Goal: Transaction & Acquisition: Purchase product/service

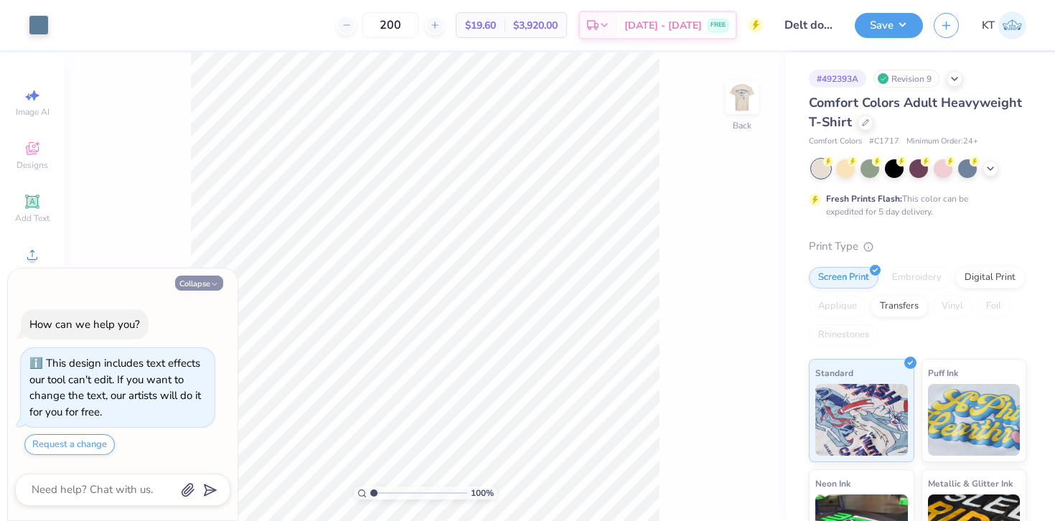
click at [184, 280] on button "Collapse" at bounding box center [199, 283] width 48 height 15
type textarea "x"
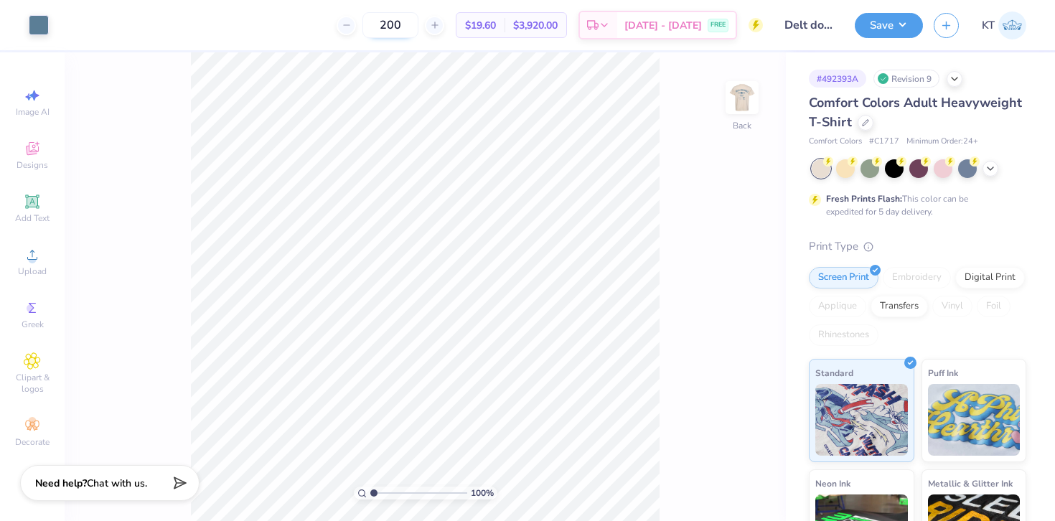
click at [388, 32] on input "200" at bounding box center [390, 25] width 56 height 26
type input "125"
click at [292, 38] on div "125 Per Item Total Est. Delivery N/A FREE" at bounding box center [411, 25] width 703 height 50
click at [743, 90] on img at bounding box center [741, 97] width 57 height 57
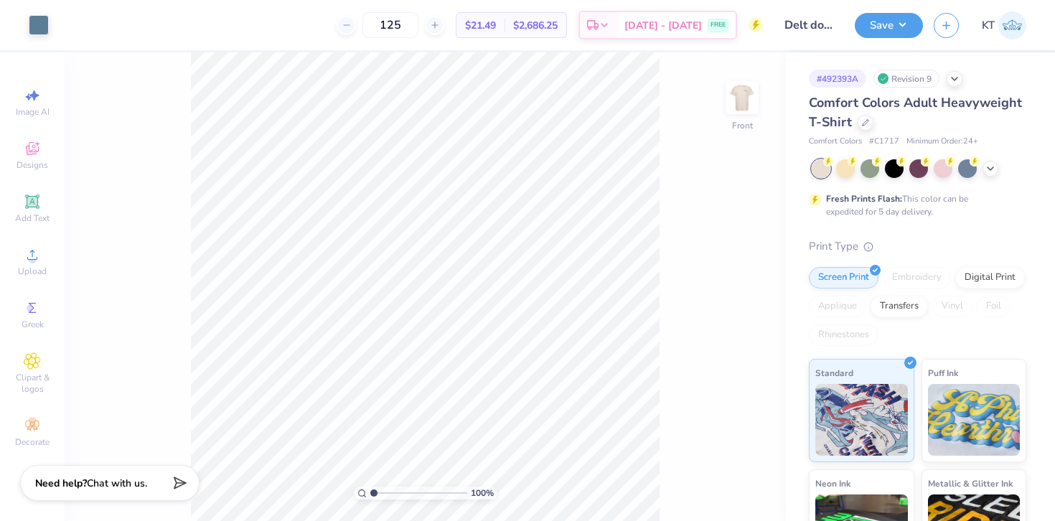
click at [743, 90] on img at bounding box center [742, 97] width 29 height 29
